Goal: Transaction & Acquisition: Purchase product/service

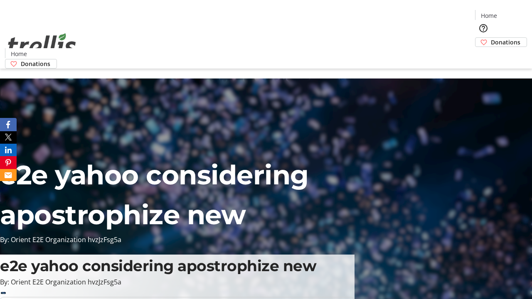
click at [491, 38] on span "Donations" at bounding box center [506, 42] width 30 height 9
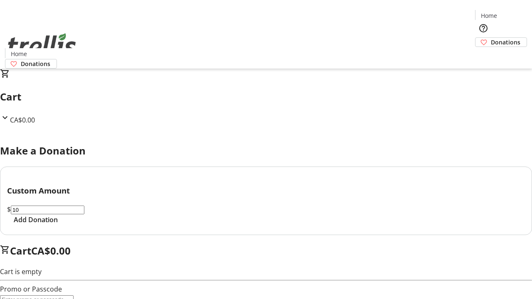
click at [58, 225] on span "Add Donation" at bounding box center [36, 220] width 44 height 10
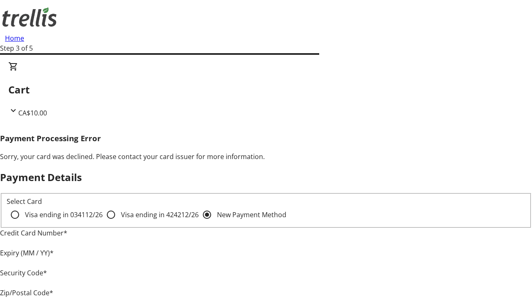
click at [103, 222] on input "Visa ending in 4242 12/26" at bounding box center [111, 215] width 17 height 17
radio input "true"
